Goal: Task Accomplishment & Management: Use online tool/utility

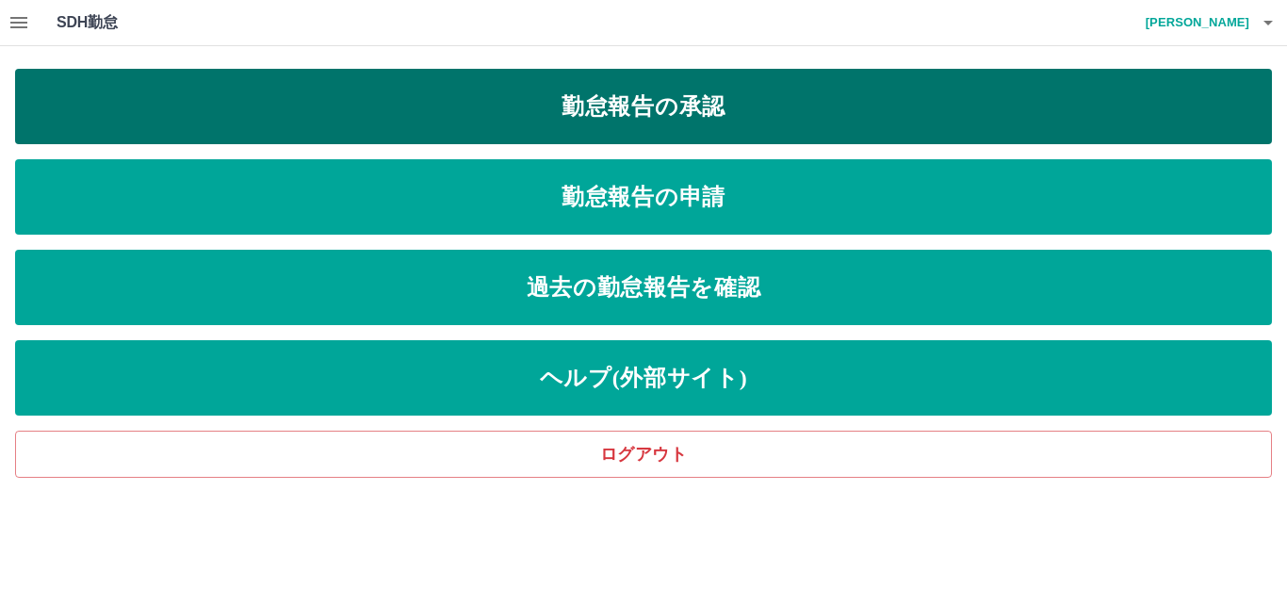
click at [577, 102] on link "勤怠報告の承認" at bounding box center [643, 106] width 1256 height 75
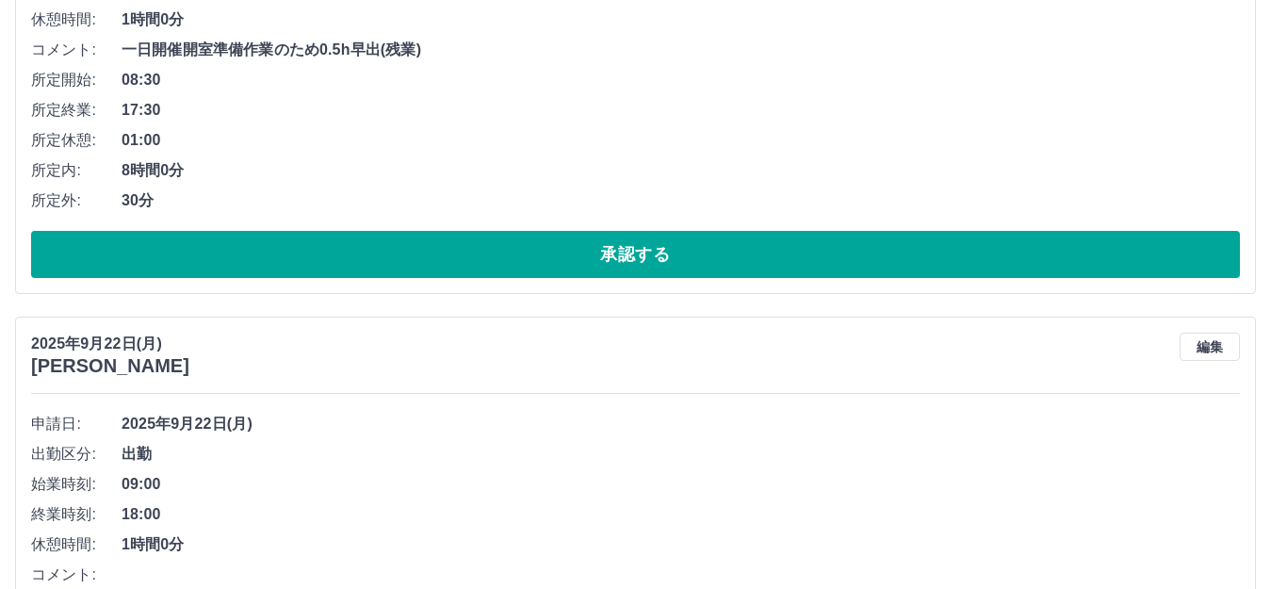
scroll to position [4351, 0]
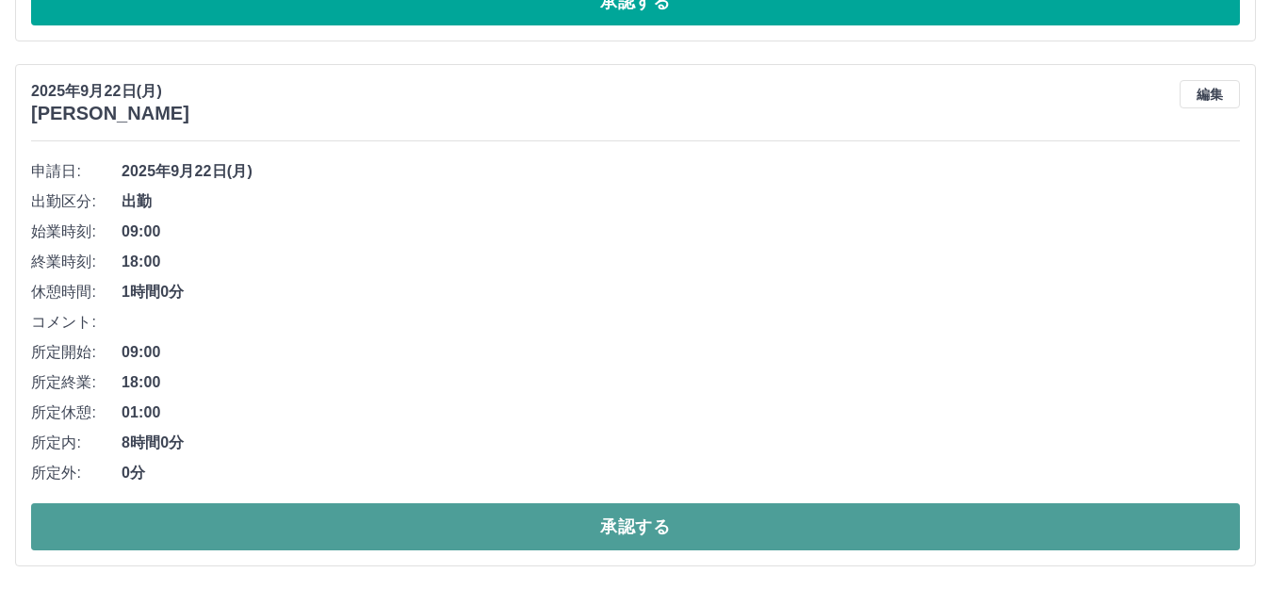
click at [612, 527] on button "承認する" at bounding box center [635, 526] width 1208 height 47
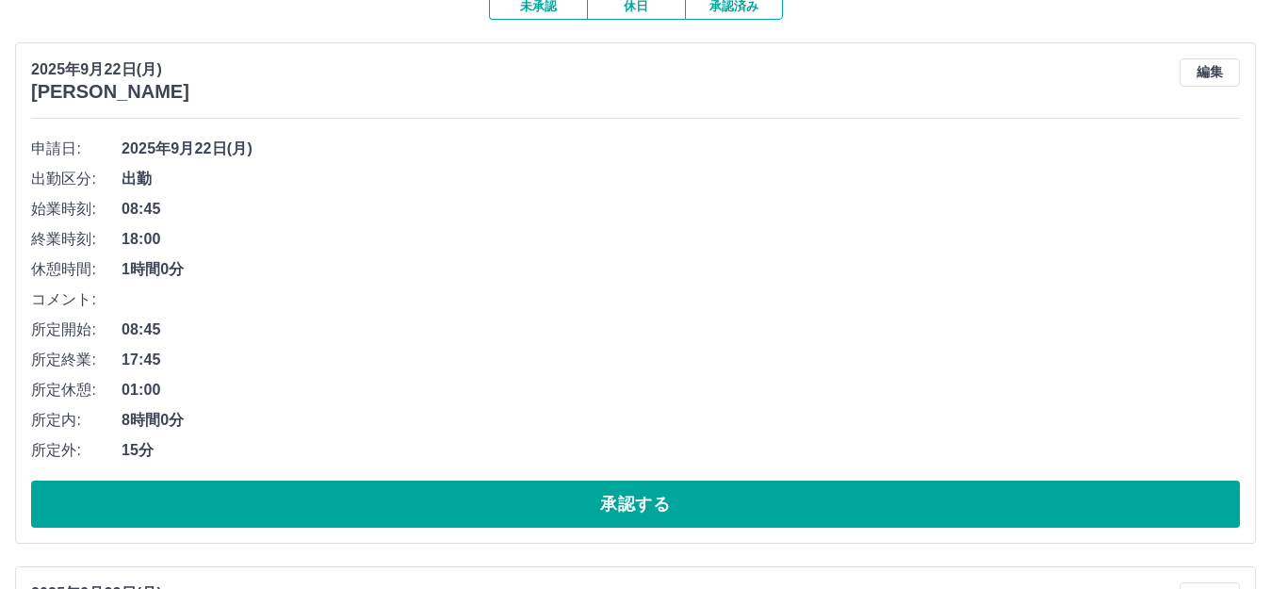
scroll to position [188, 0]
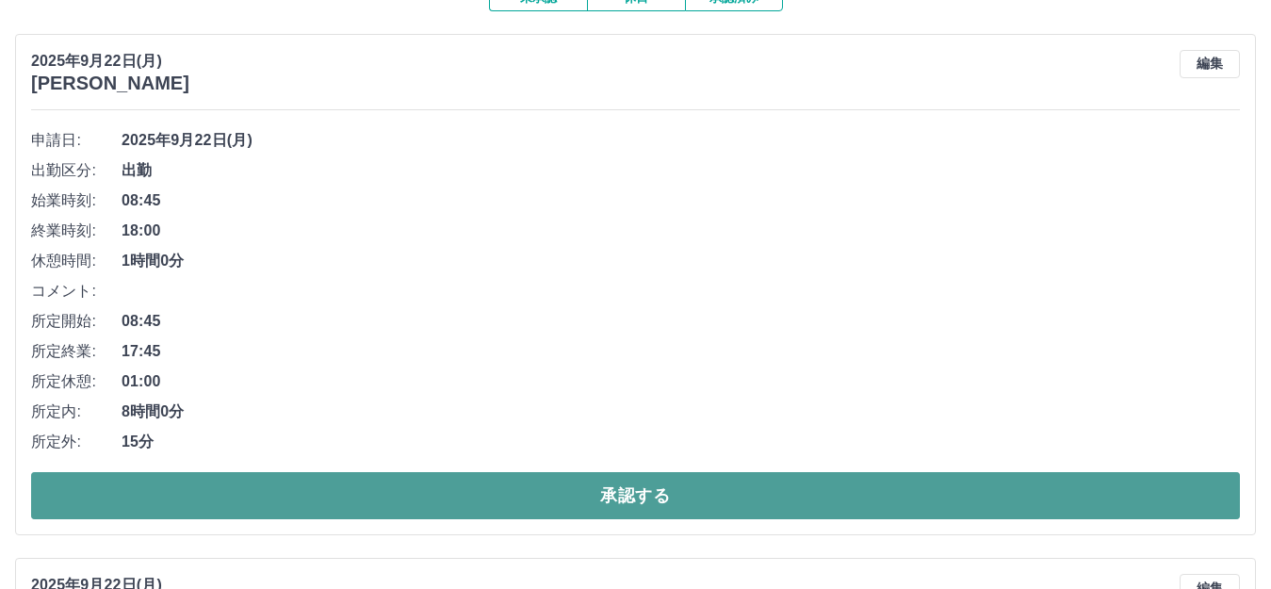
click at [571, 494] on button "承認する" at bounding box center [635, 495] width 1208 height 47
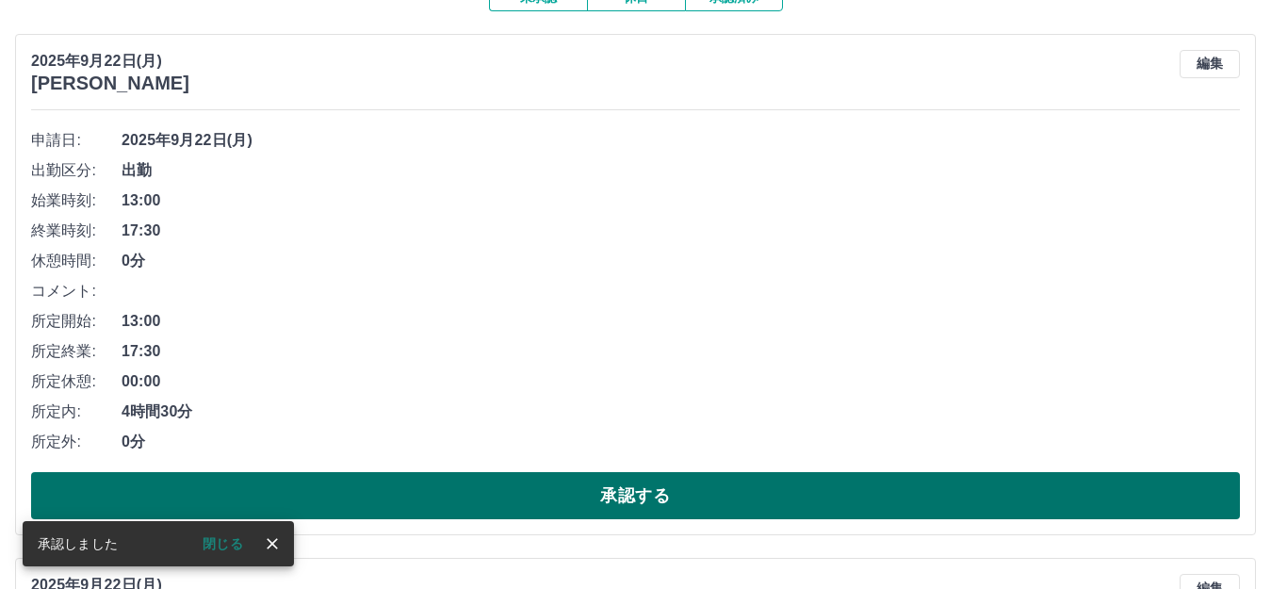
click at [570, 494] on button "承認する" at bounding box center [635, 495] width 1208 height 47
click at [623, 492] on button "承認する" at bounding box center [635, 495] width 1208 height 47
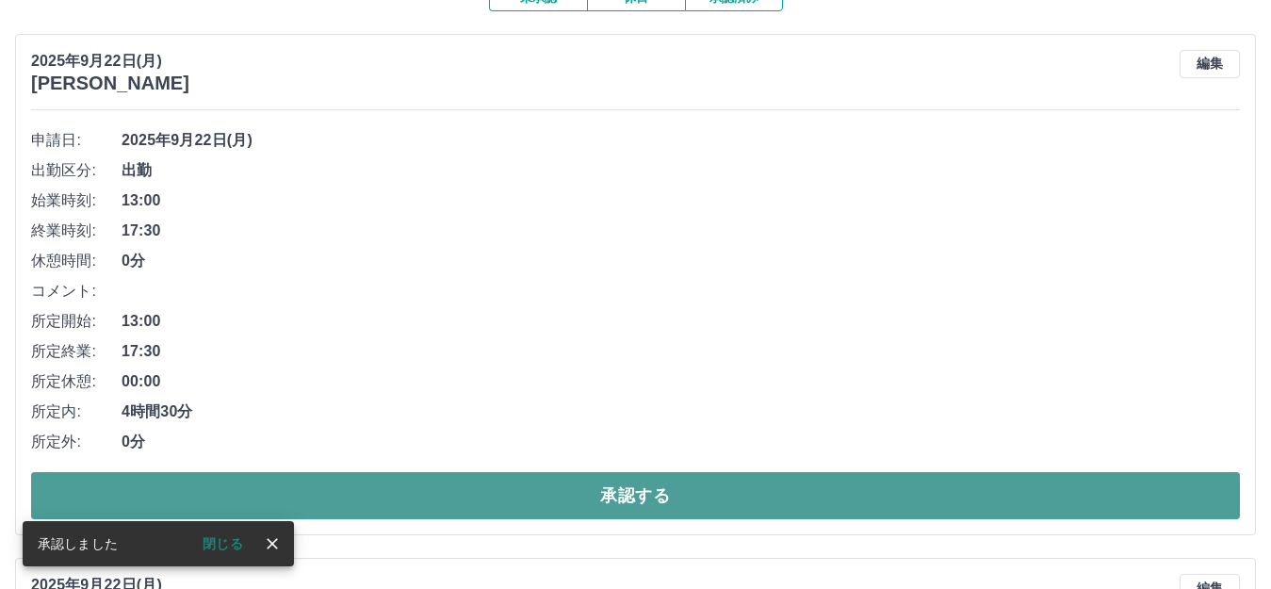
click at [619, 499] on button "承認する" at bounding box center [635, 495] width 1208 height 47
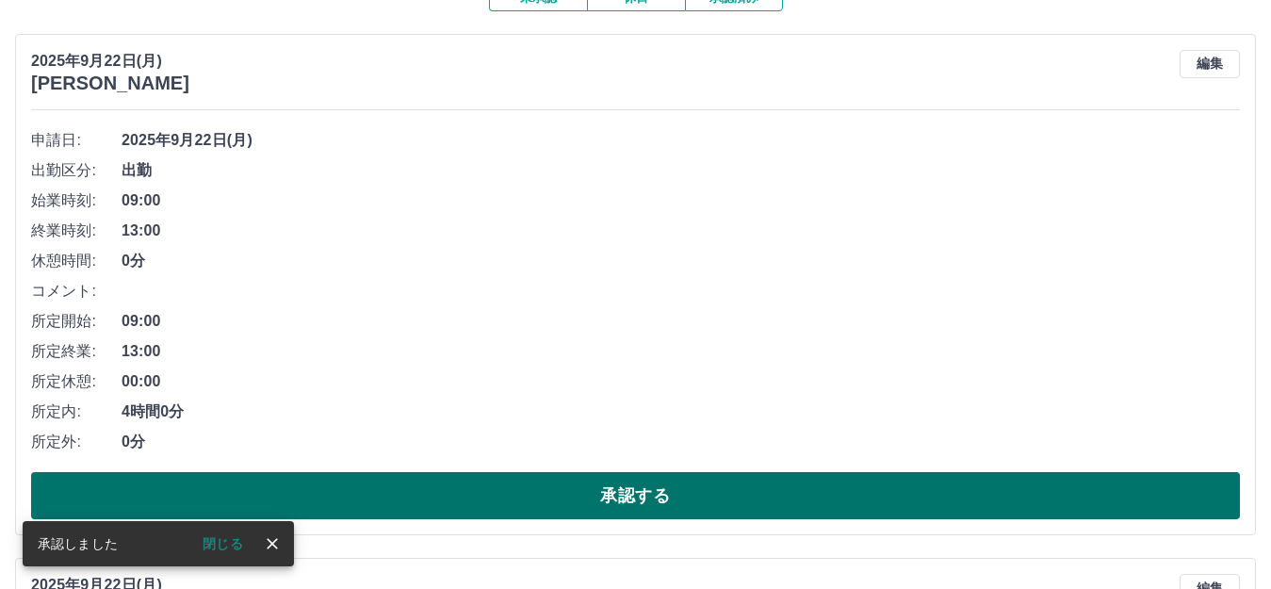
click at [609, 497] on button "承認する" at bounding box center [635, 495] width 1208 height 47
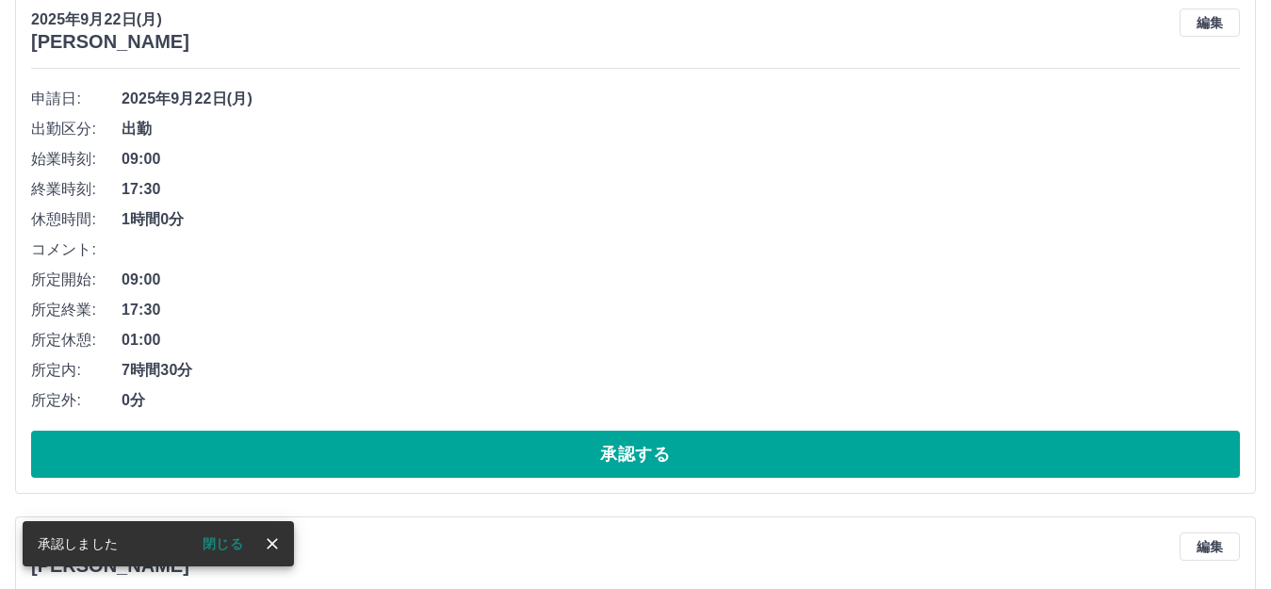
scroll to position [848, 0]
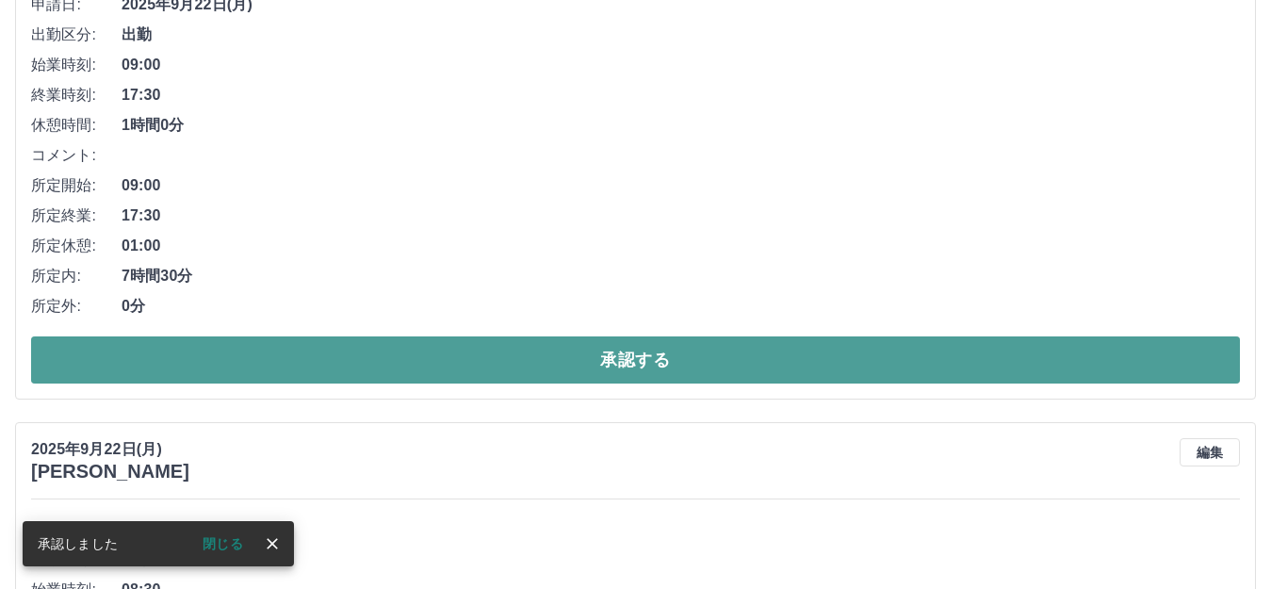
click at [641, 360] on button "承認する" at bounding box center [635, 359] width 1208 height 47
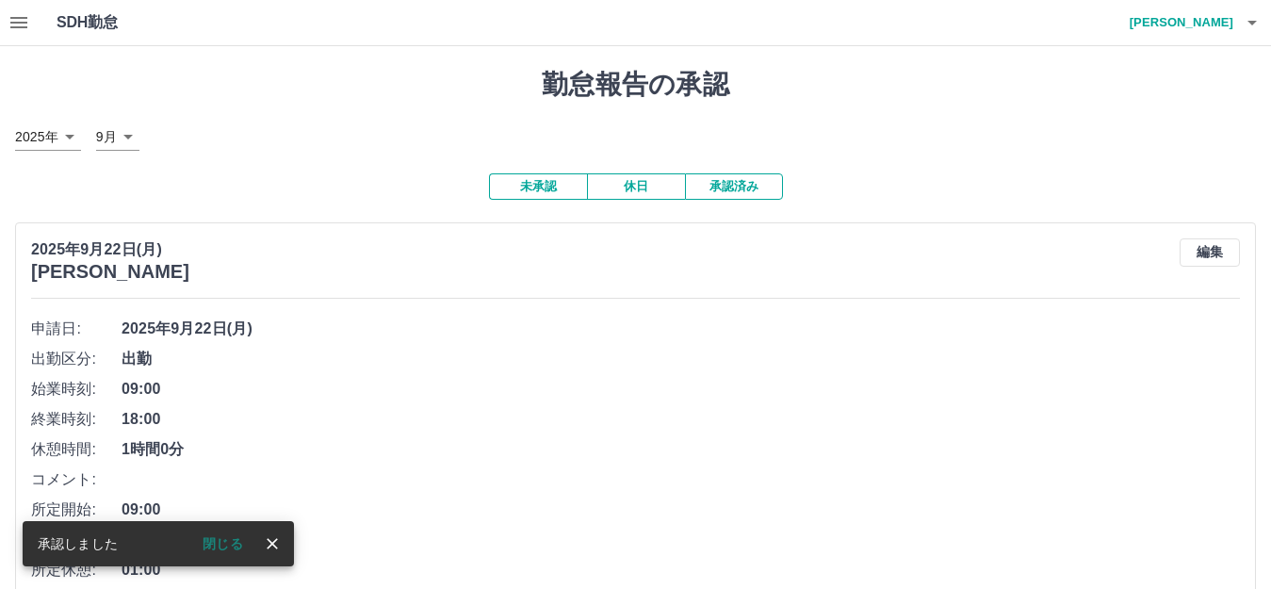
scroll to position [283, 0]
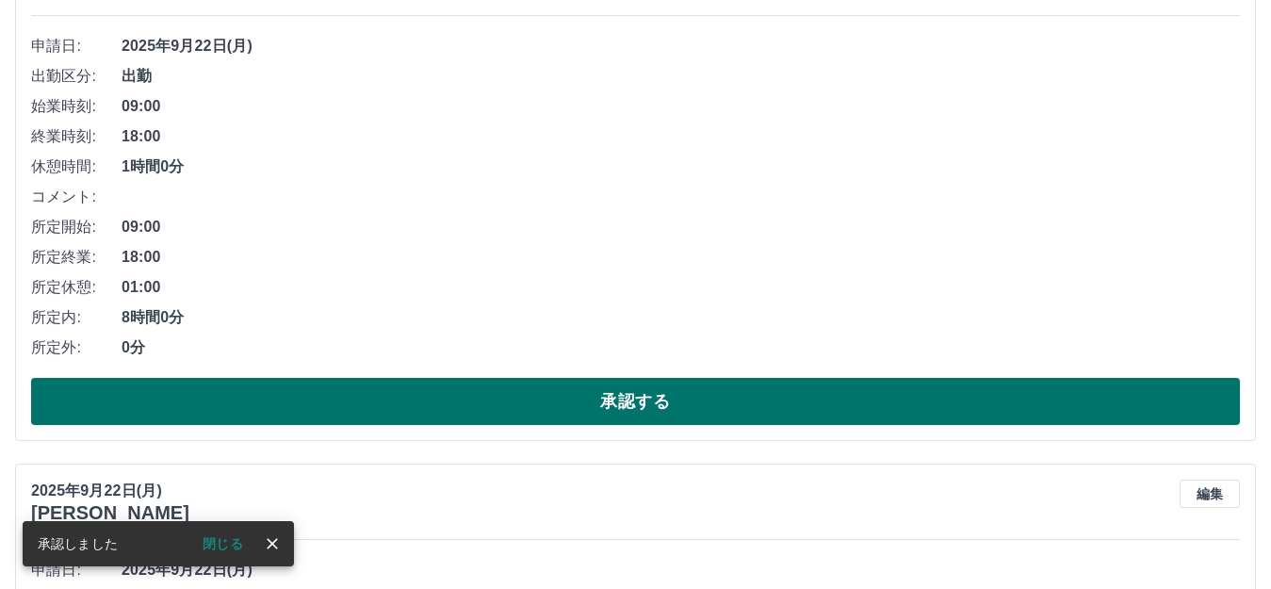
click at [652, 403] on button "承認する" at bounding box center [635, 401] width 1208 height 47
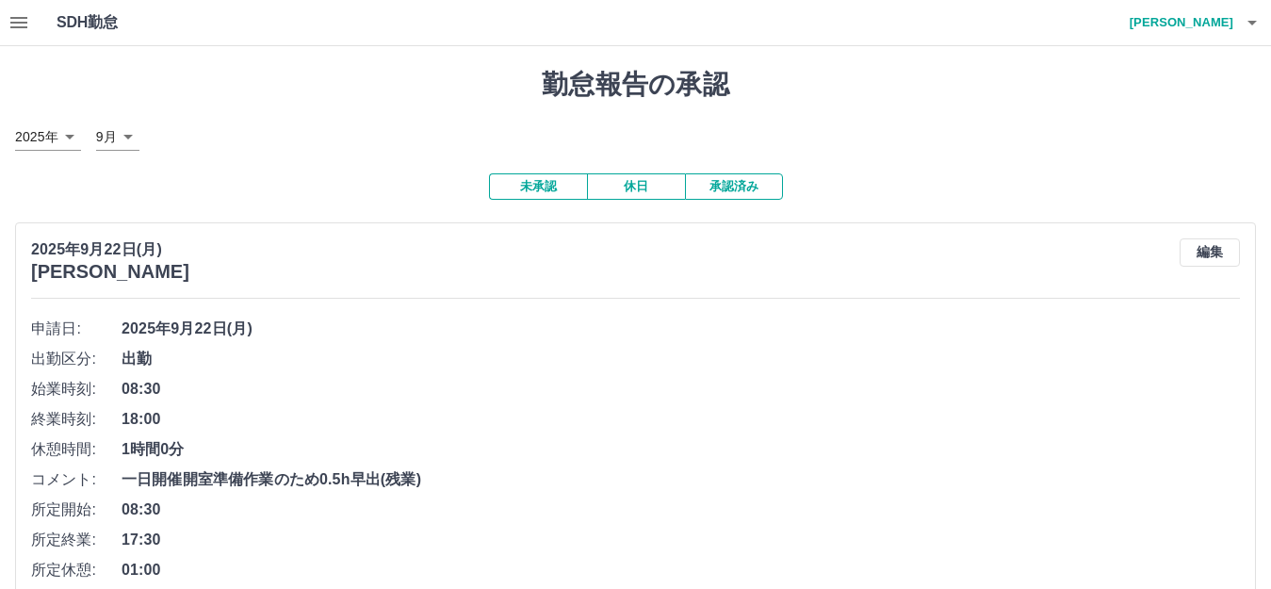
scroll to position [159, 0]
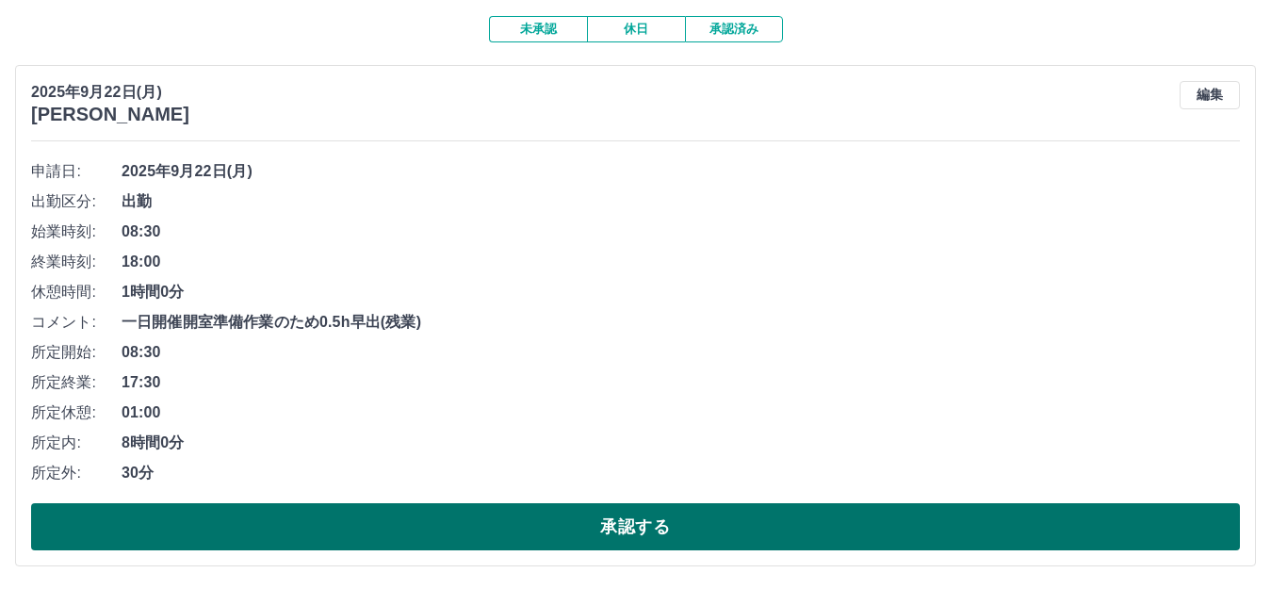
click at [579, 521] on button "承認する" at bounding box center [635, 526] width 1208 height 47
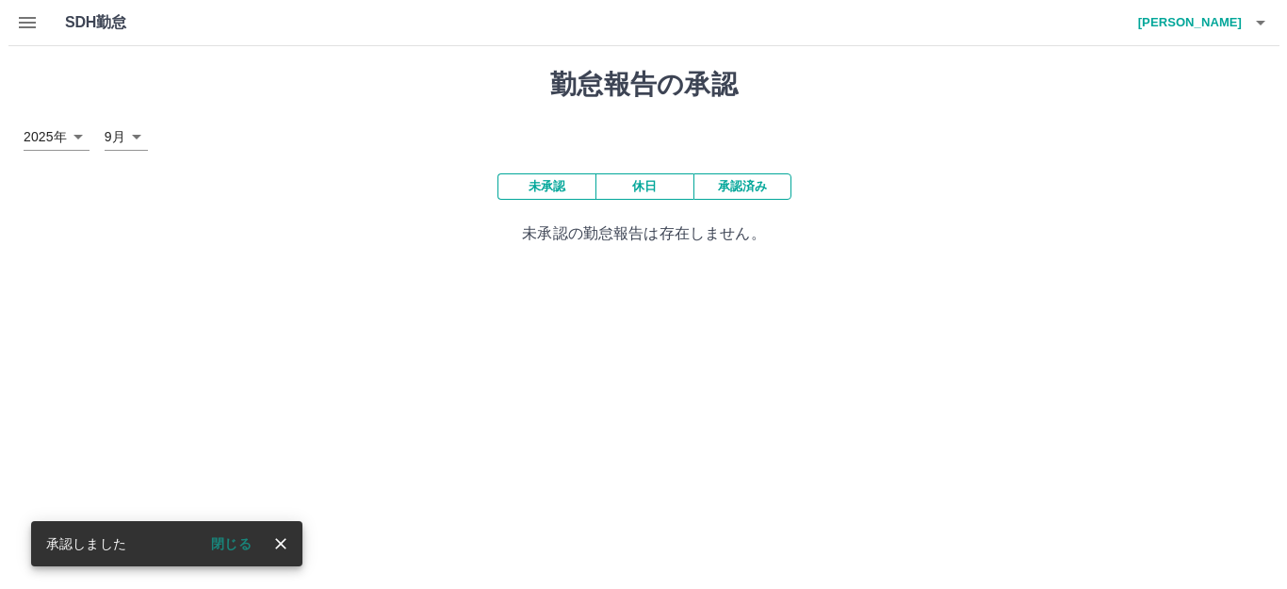
scroll to position [0, 0]
click at [1275, 24] on icon "button" at bounding box center [1267, 22] width 23 height 23
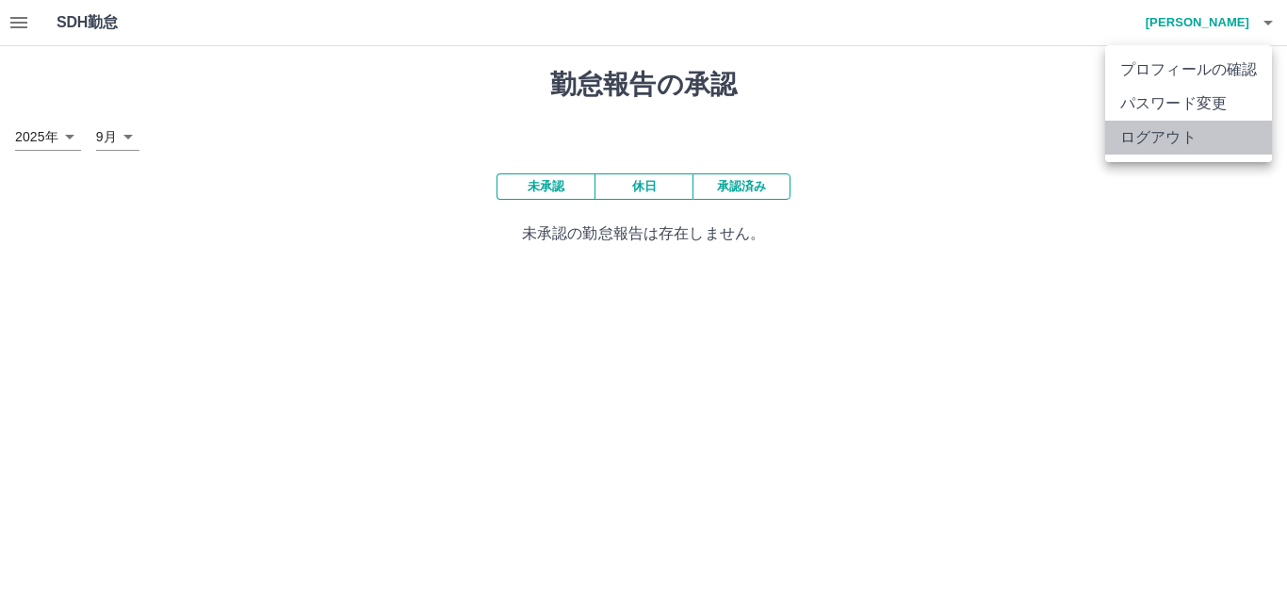
click at [1148, 135] on li "ログアウト" at bounding box center [1188, 138] width 167 height 34
